Goal: Transaction & Acquisition: Book appointment/travel/reservation

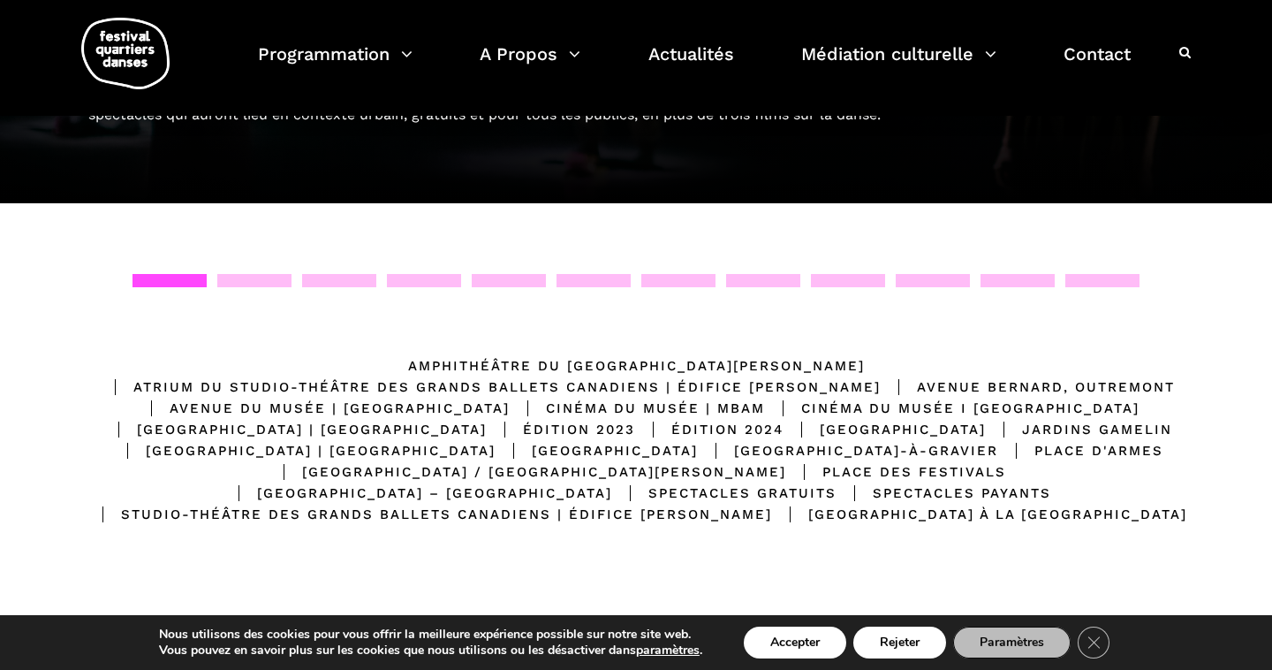
scroll to position [212, 0]
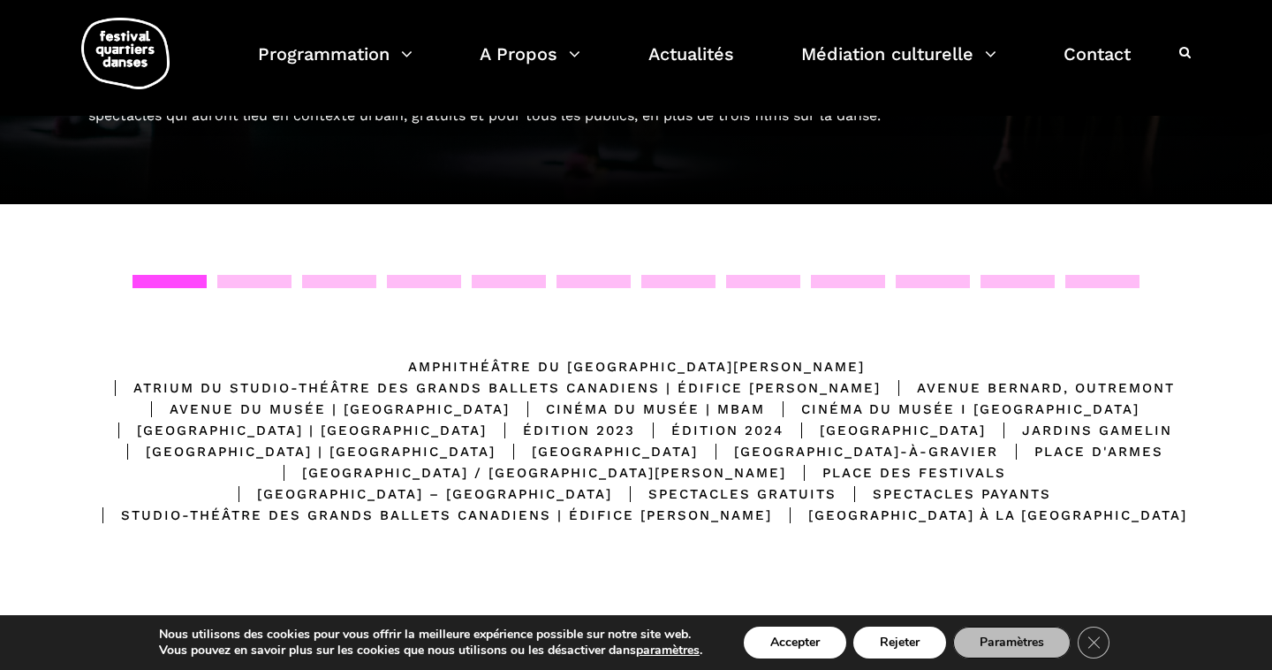
click at [759, 377] on div "Atrium du Studio-Théâtre des Grands Ballets Canadiens | Édifice Wilder" at bounding box center [489, 387] width 784 height 21
click at [765, 377] on div "Atrium du Studio-Théâtre des Grands Ballets Canadiens | Édifice Wilder" at bounding box center [489, 387] width 784 height 21
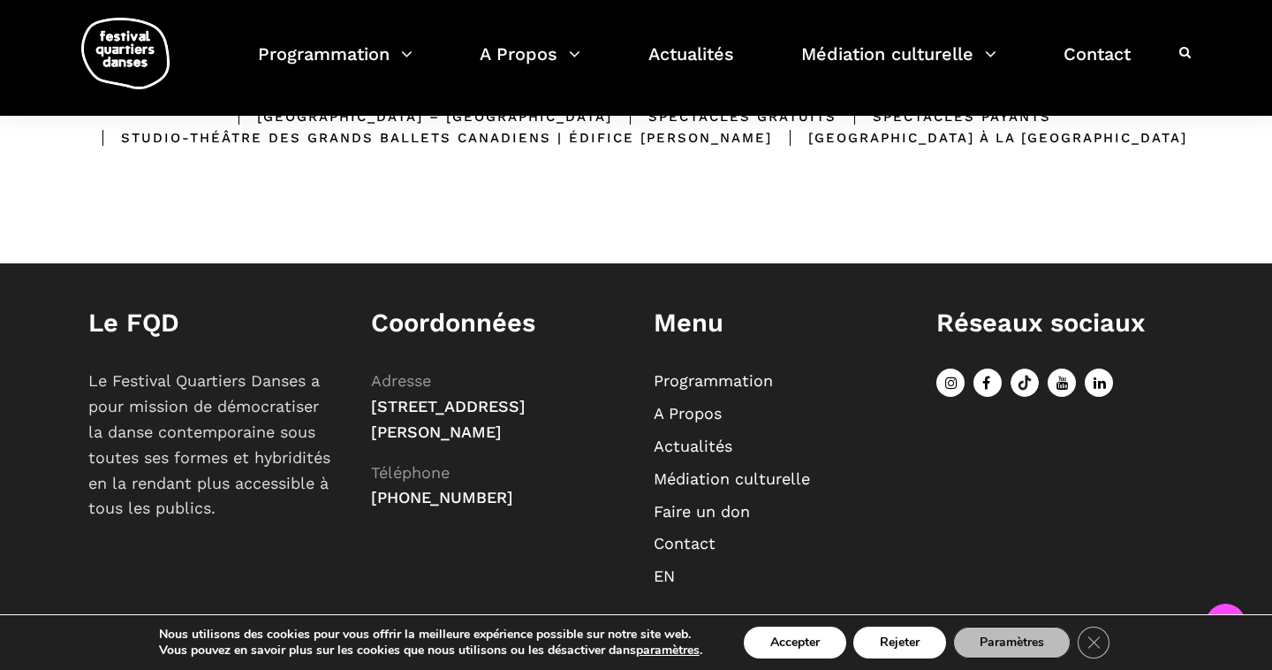
scroll to position [237, 0]
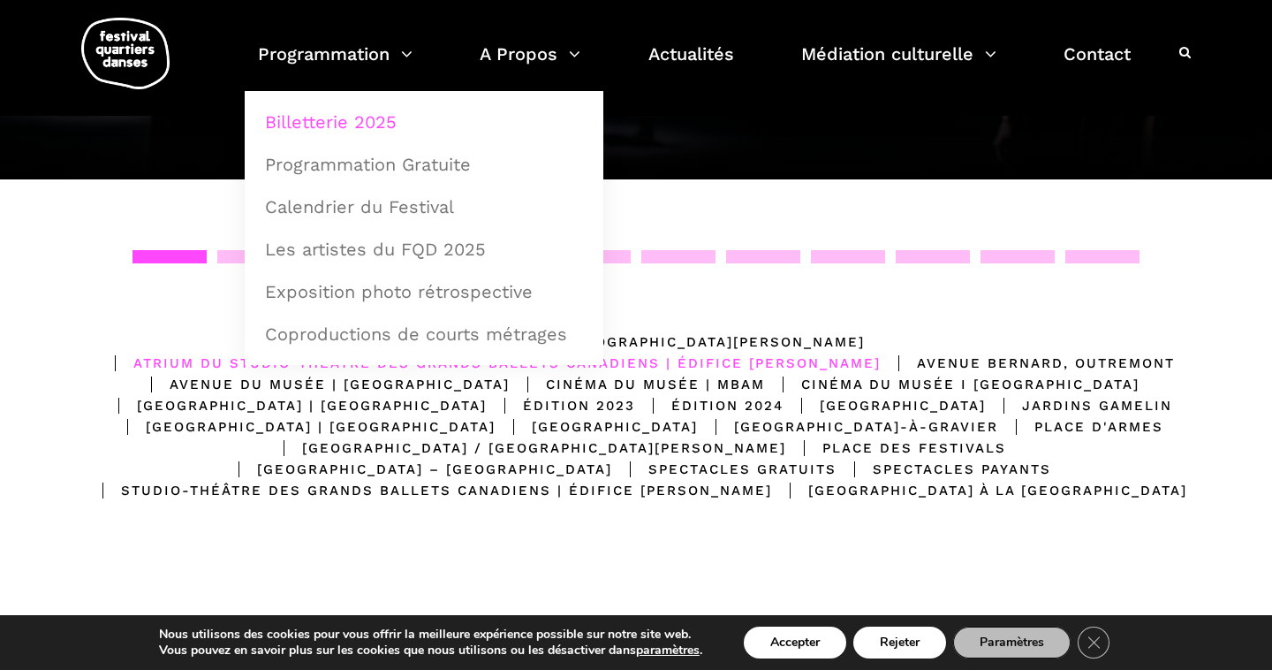
click at [341, 117] on link "Billetterie 2025" at bounding box center [423, 122] width 339 height 41
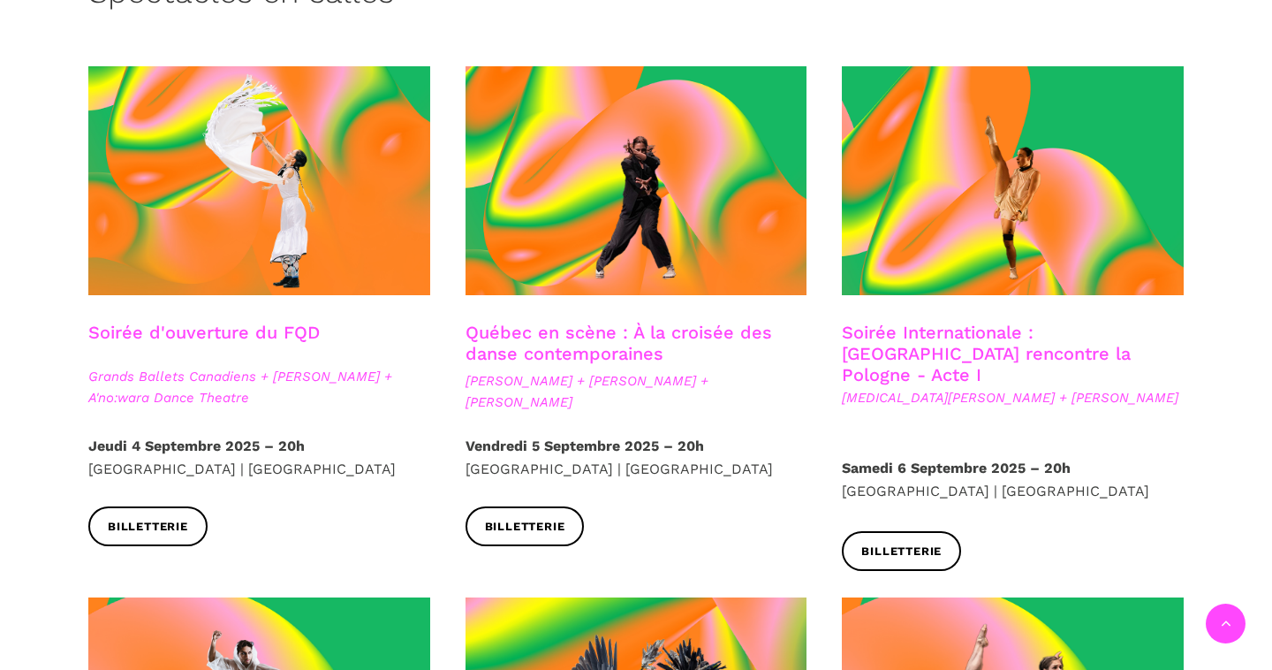
click at [226, 367] on span "Grands Ballets Canadiens + [PERSON_NAME] + A'no:wara Dance Theatre" at bounding box center [259, 387] width 342 height 42
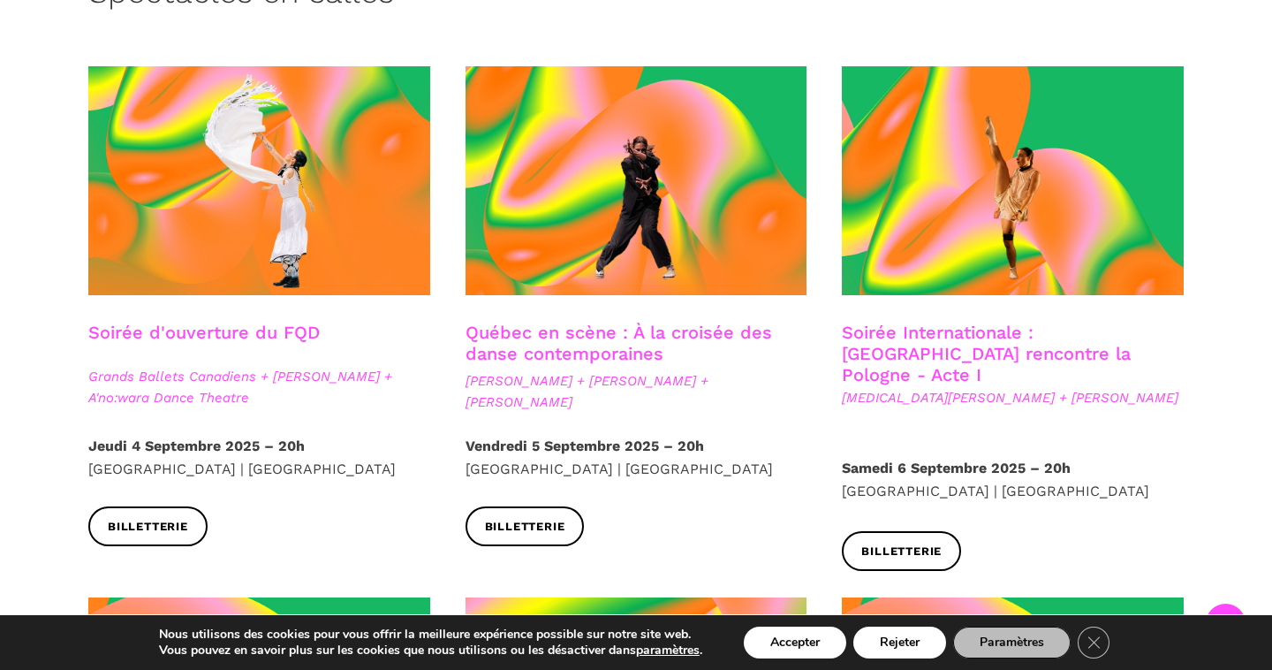
click at [259, 329] on link "Soirée d'ouverture du FQD" at bounding box center [203, 332] width 231 height 21
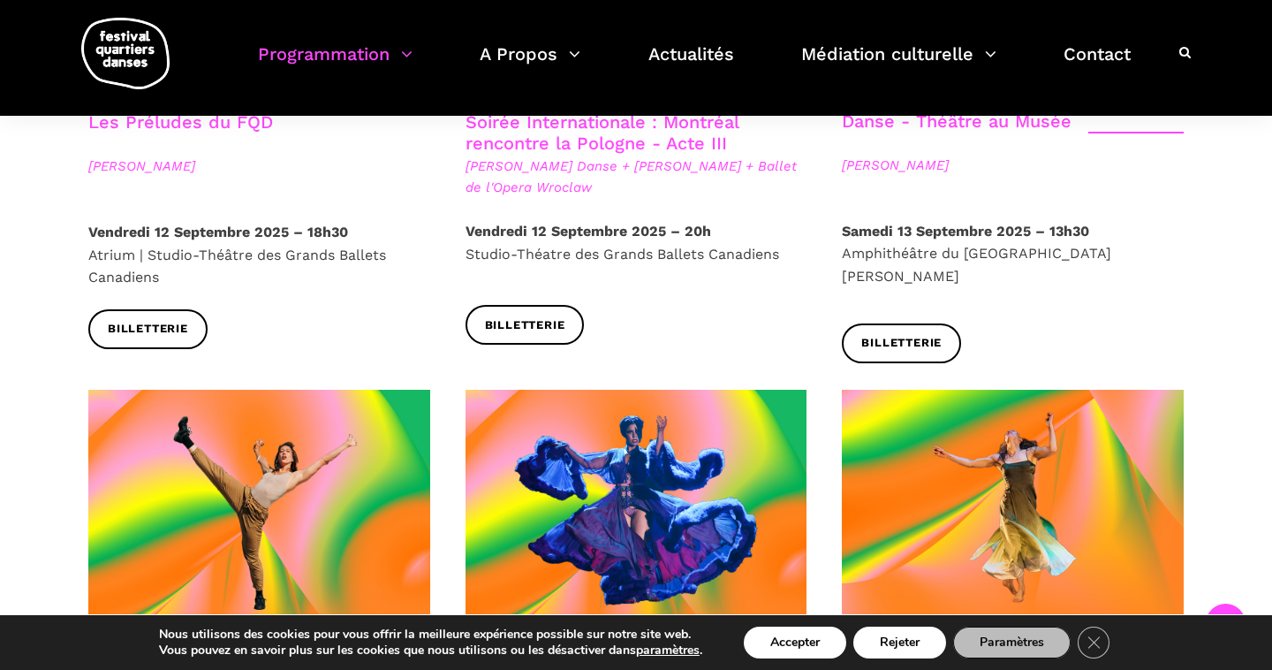
scroll to position [2545, 0]
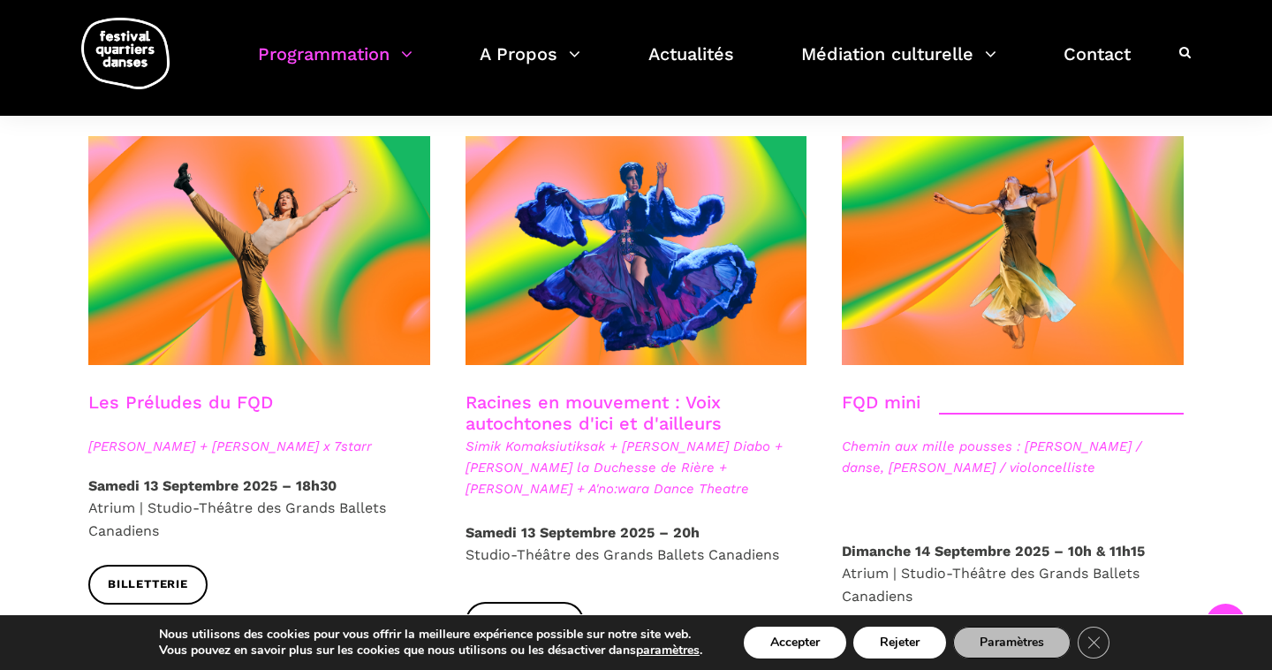
click at [208, 391] on link "Les Préludes du FQD" at bounding box center [180, 401] width 185 height 21
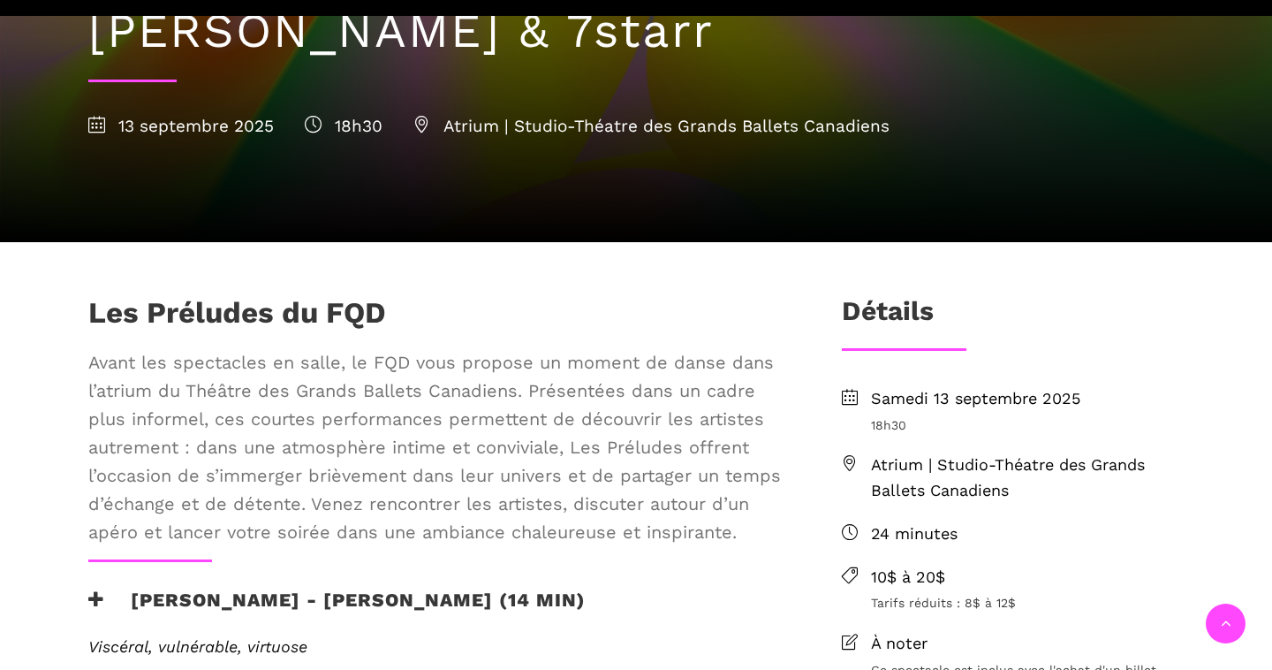
scroll to position [786, 0]
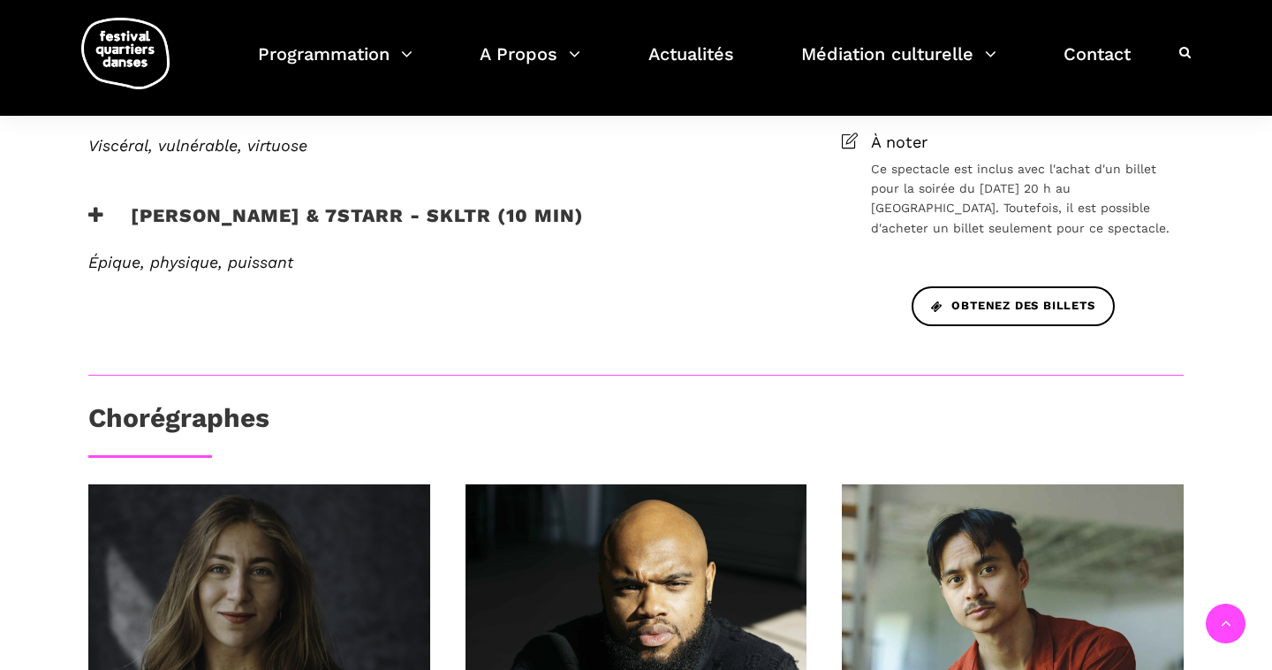
click at [360, 222] on h3 "[PERSON_NAME] & 7starr - SKLTR (10 min)" at bounding box center [336, 226] width 496 height 44
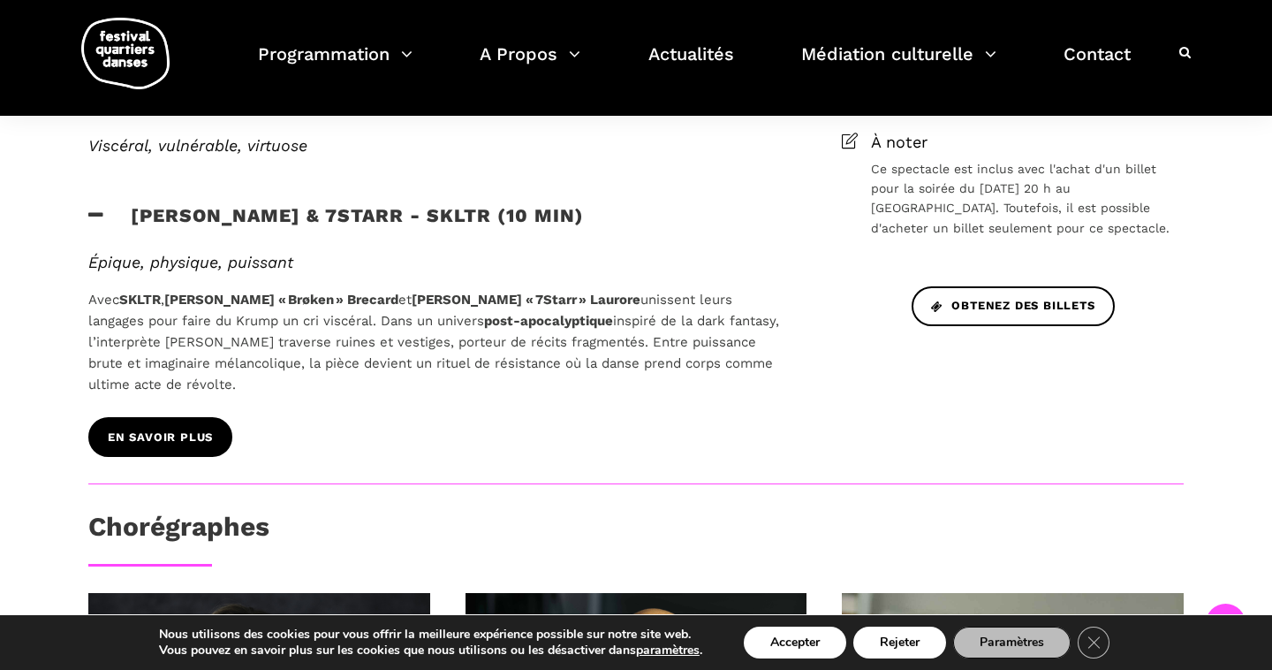
click at [173, 431] on span "En savoir plus" at bounding box center [160, 437] width 105 height 19
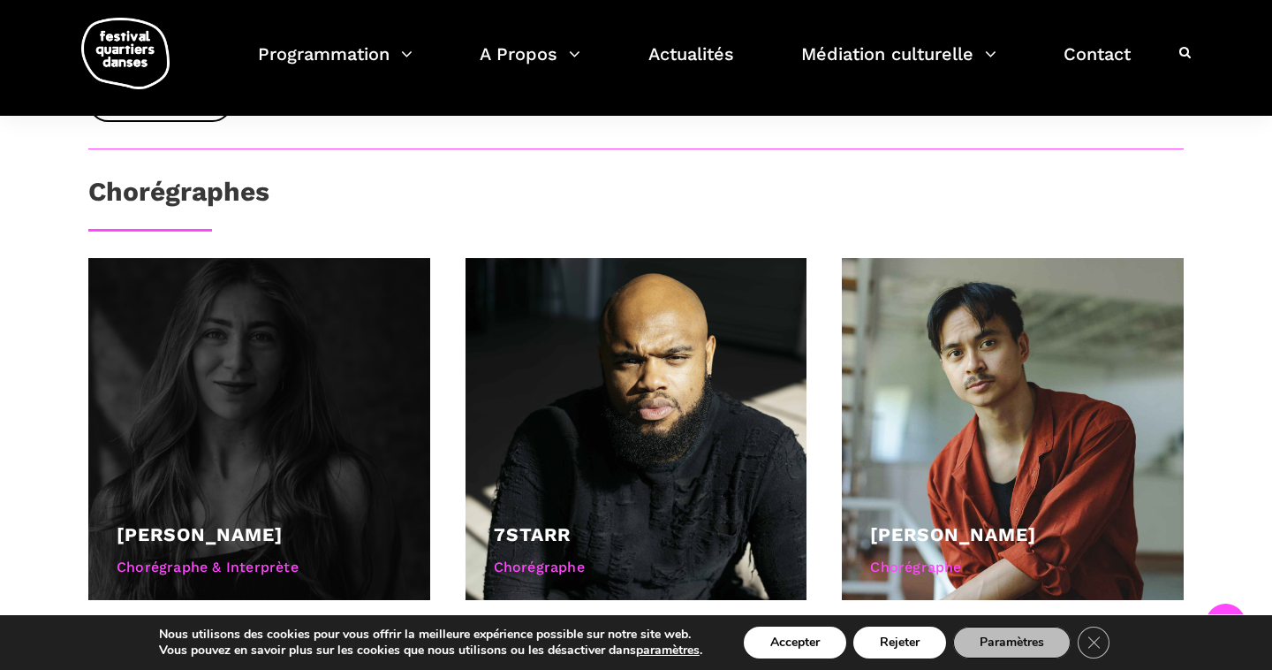
scroll to position [1443, 0]
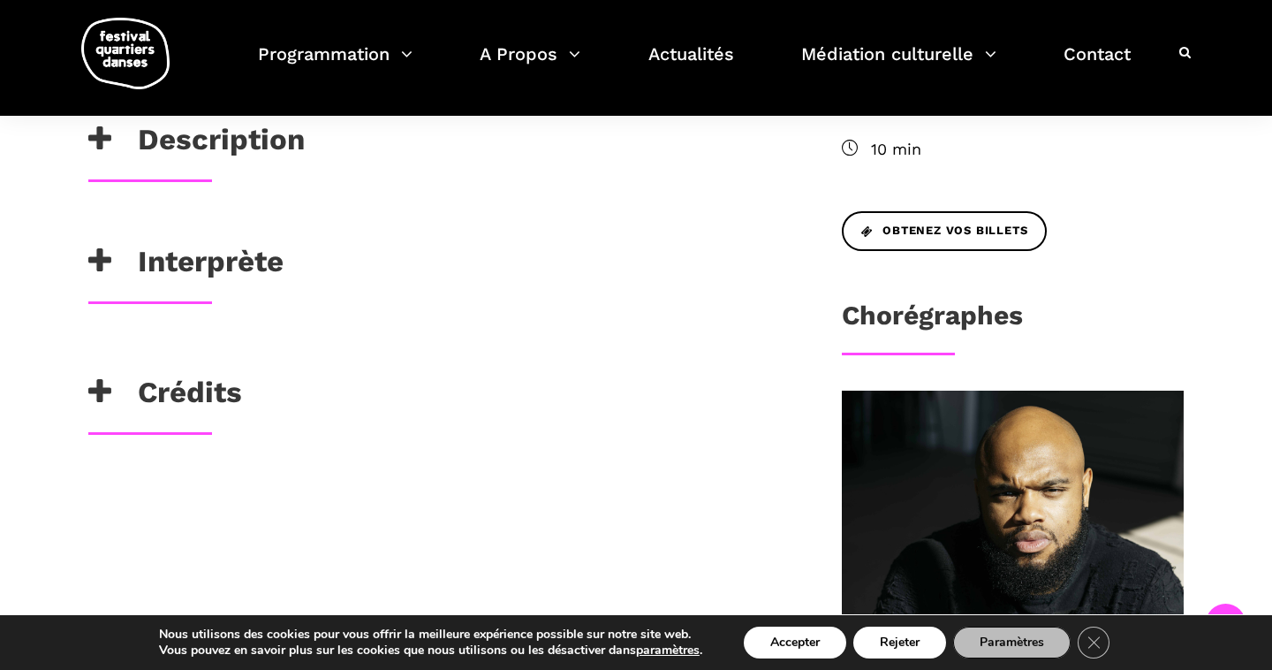
scroll to position [700, 0]
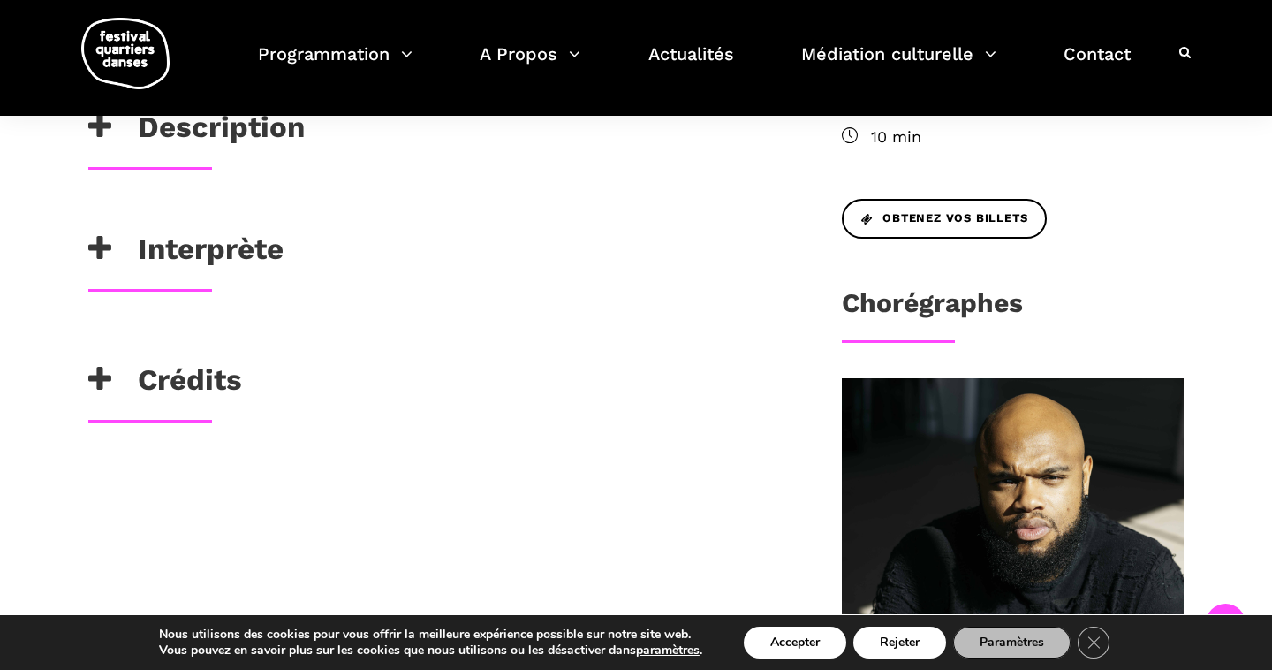
click at [177, 355] on div "Jules Talavera" at bounding box center [436, 344] width 731 height 35
click at [177, 371] on h3 "Crédits" at bounding box center [165, 384] width 154 height 44
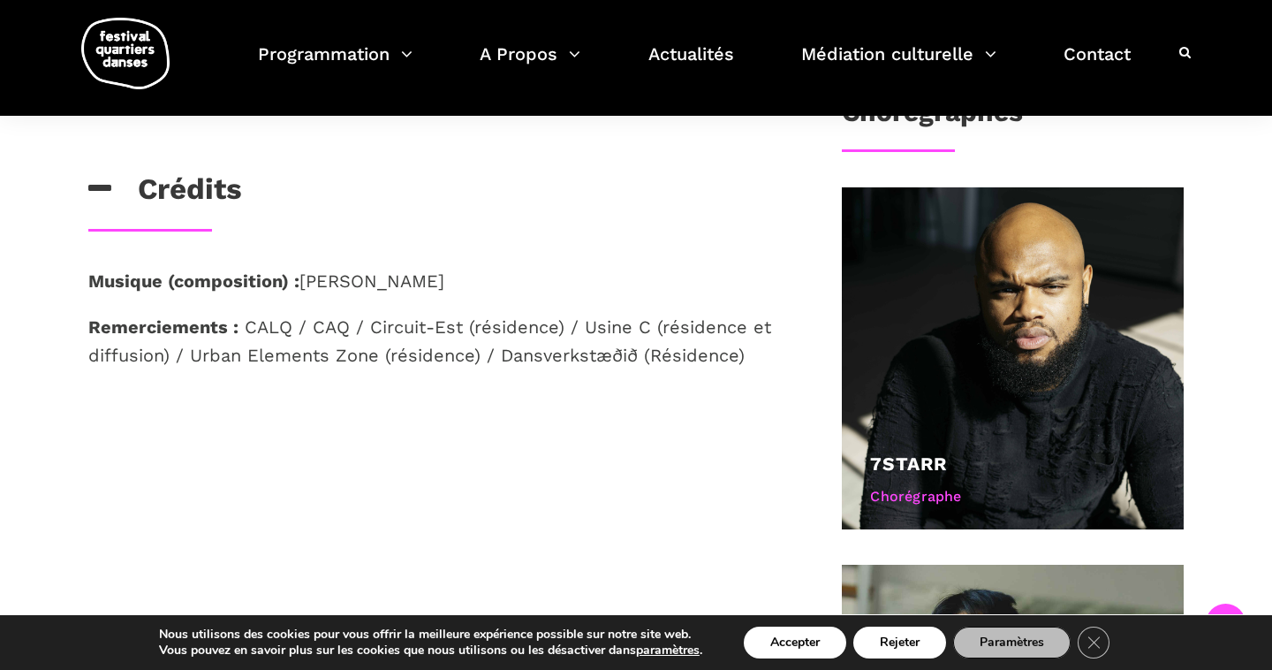
scroll to position [628, 0]
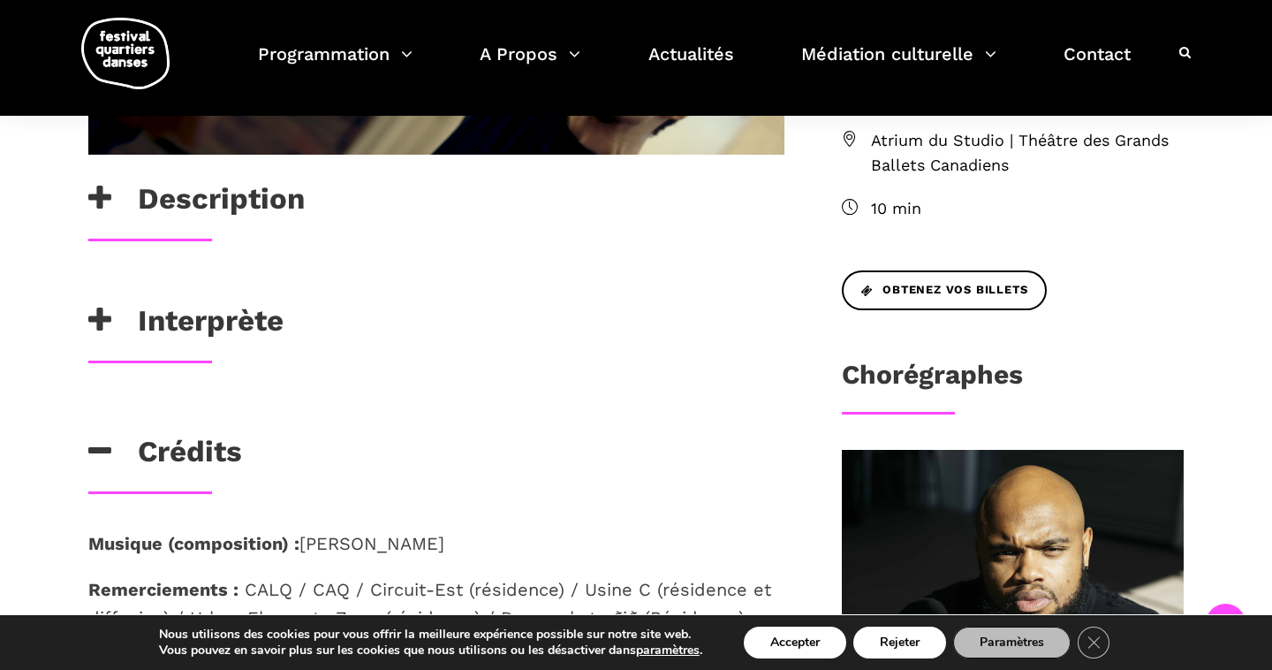
click at [194, 307] on h3 "Interprète" at bounding box center [185, 325] width 195 height 44
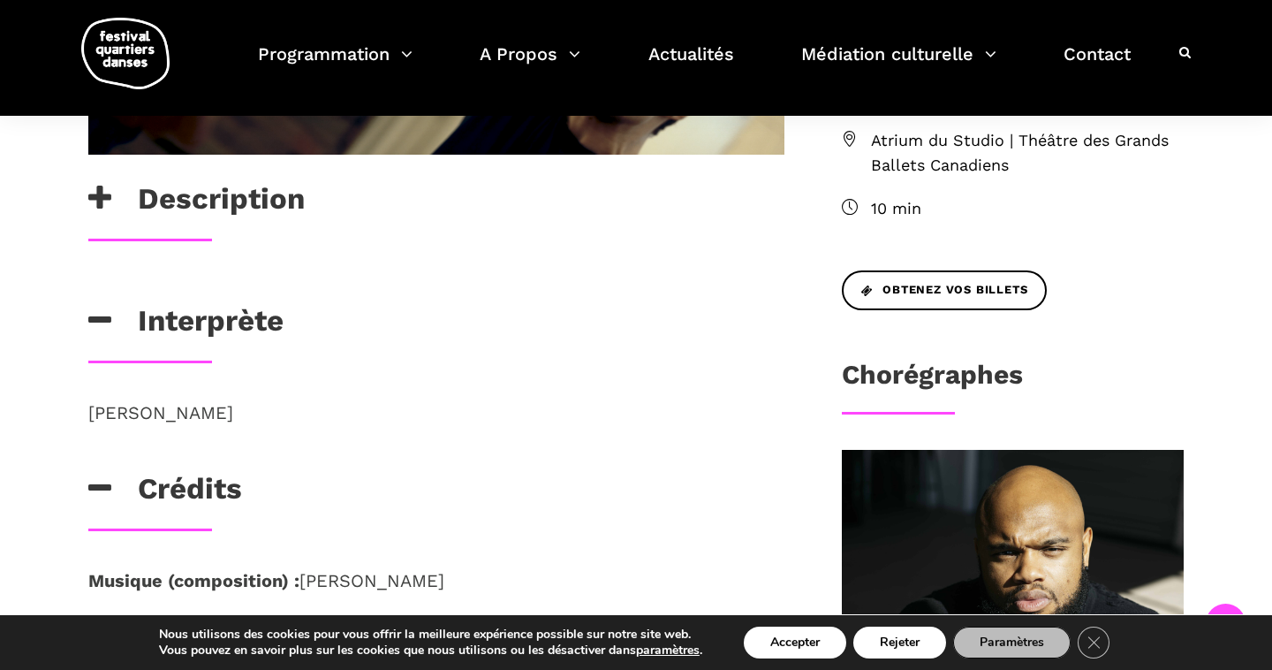
click at [193, 307] on h3 "Interprète" at bounding box center [185, 325] width 195 height 44
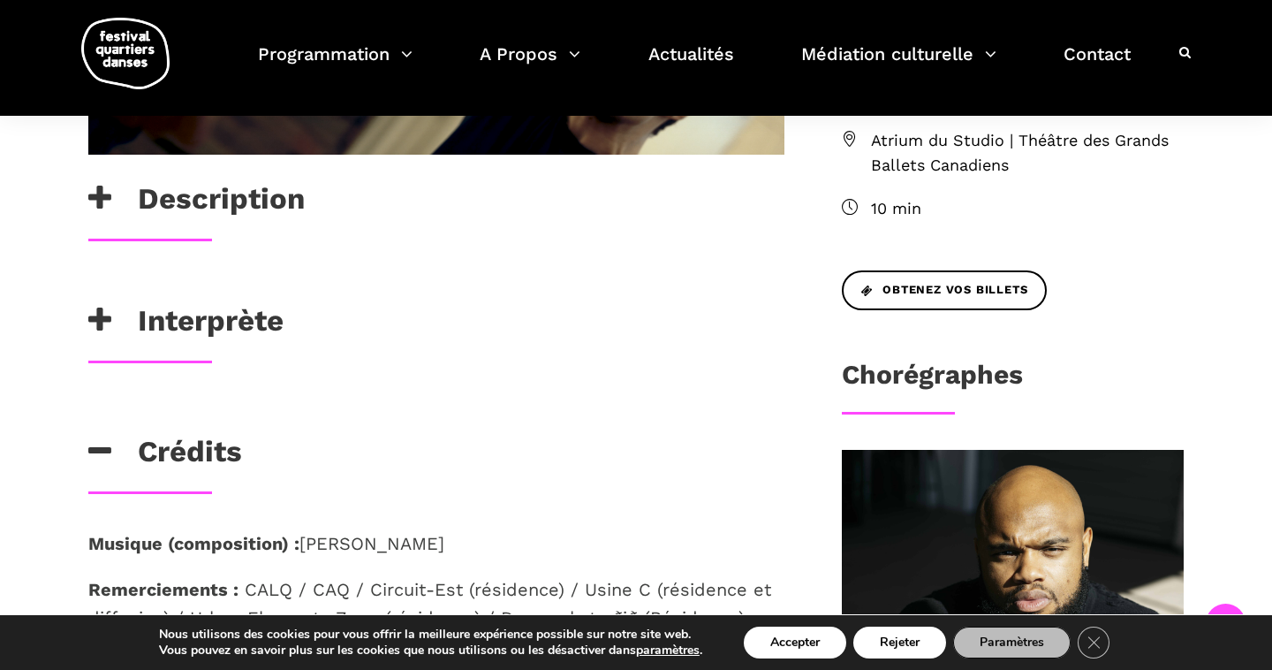
click at [217, 202] on h3 "Description" at bounding box center [196, 203] width 216 height 44
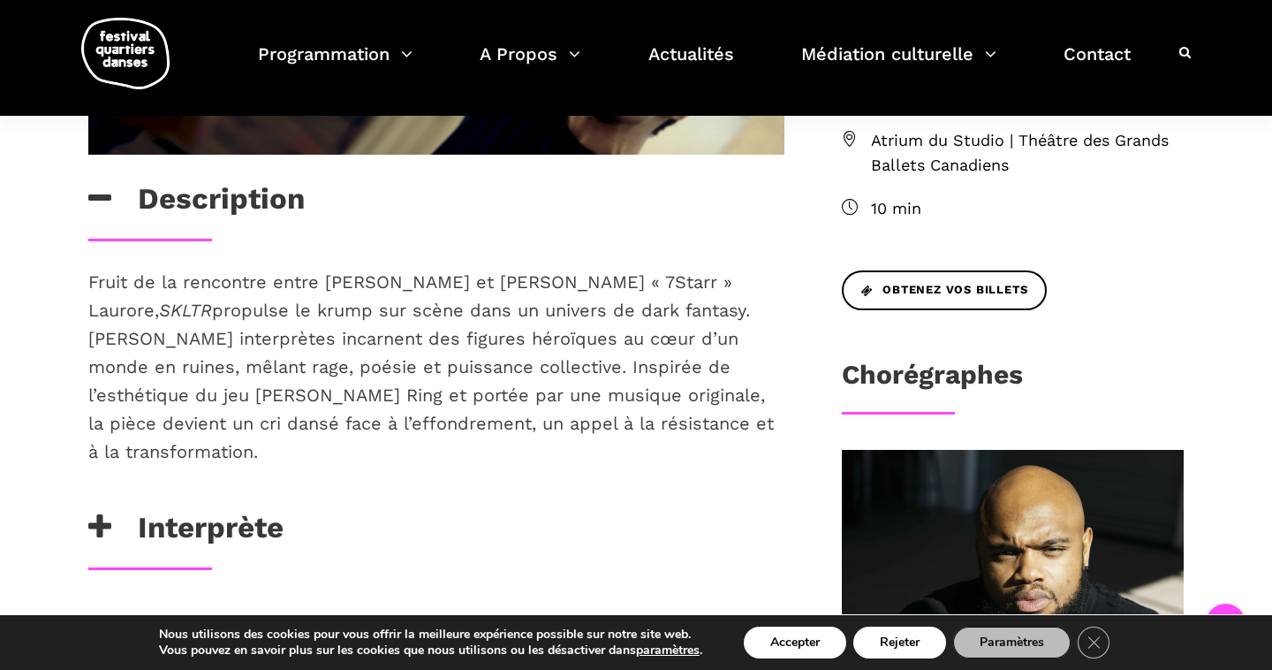
click at [217, 202] on h3 "Description" at bounding box center [196, 203] width 216 height 44
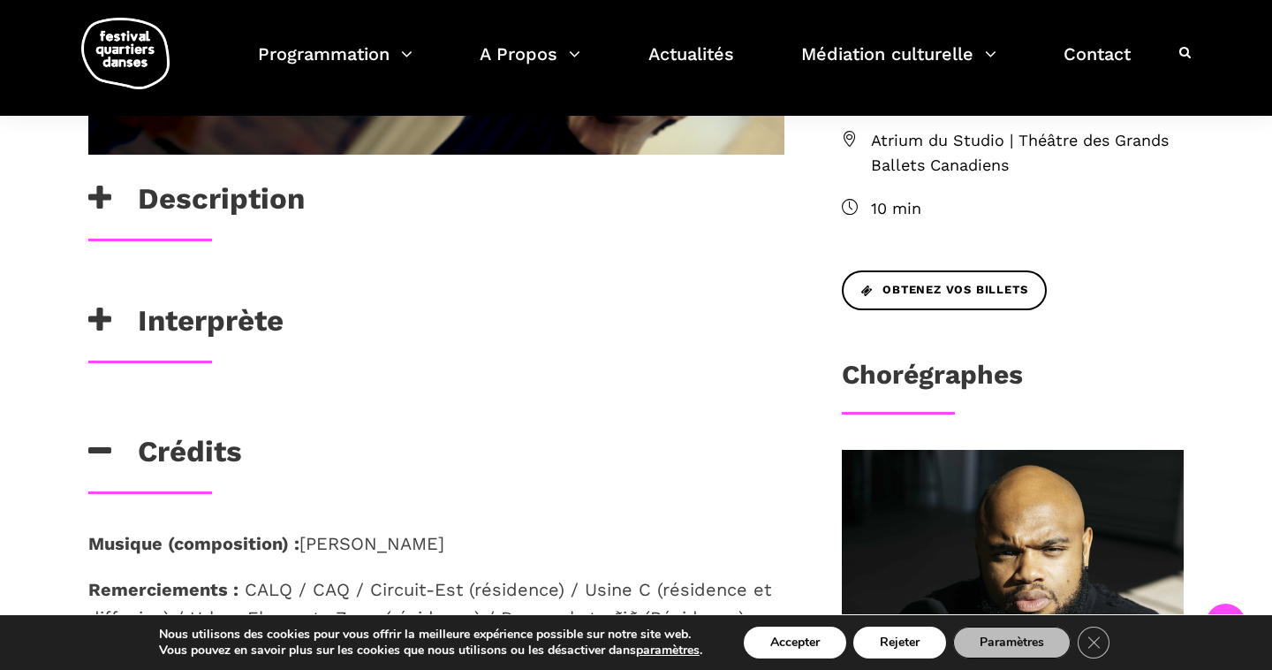
scroll to position [314, 0]
